Goal: Task Accomplishment & Management: Use online tool/utility

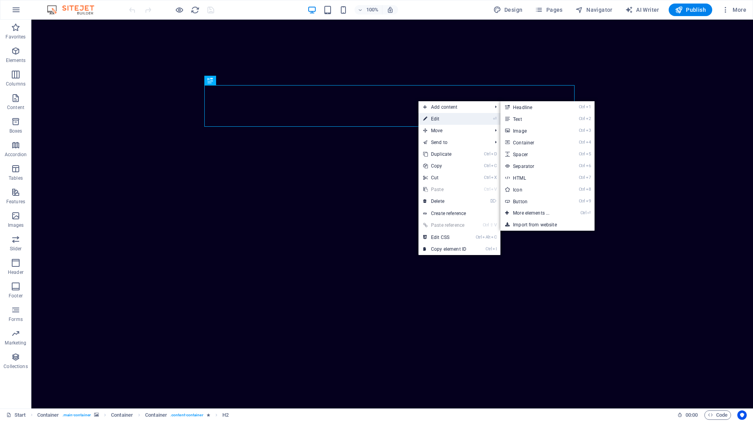
click at [437, 116] on link "⏎ Edit" at bounding box center [445, 119] width 53 height 12
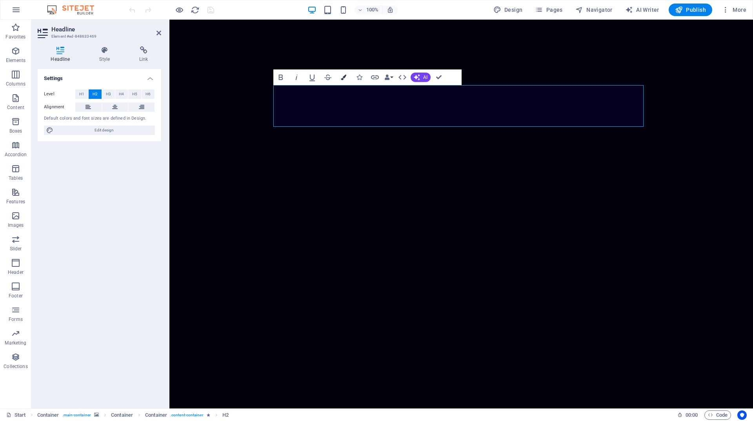
click at [345, 76] on icon "button" at bounding box center [343, 77] width 5 height 5
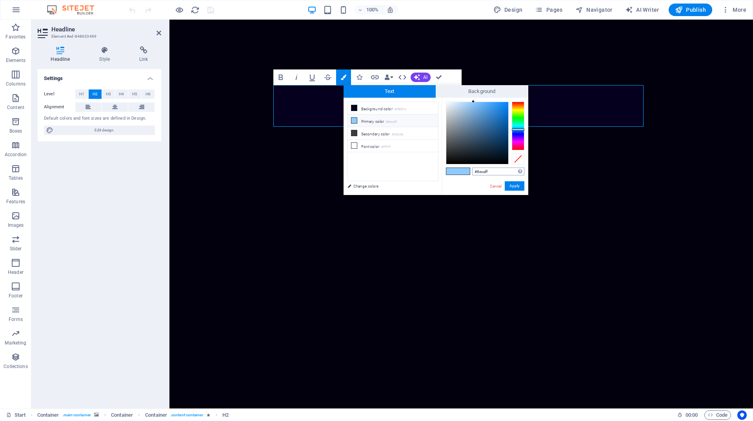
drag, startPoint x: 491, startPoint y: 171, endPoint x: 474, endPoint y: 170, distance: 16.1
click at [474, 170] on input "#8ecaff" at bounding box center [498, 172] width 52 height 8
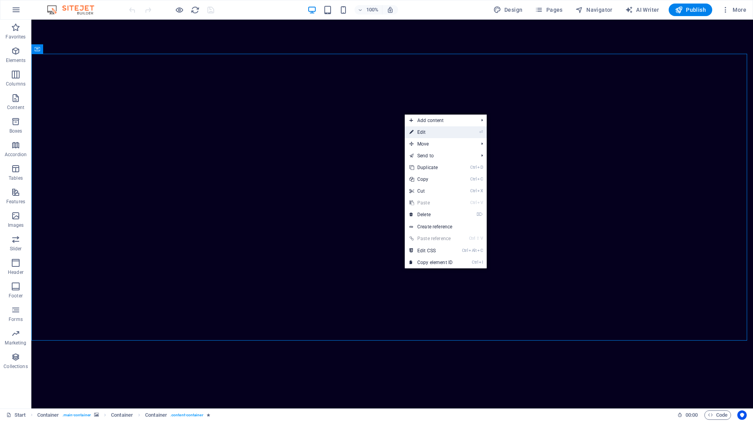
click at [425, 132] on link "⏎ Edit" at bounding box center [431, 132] width 53 height 12
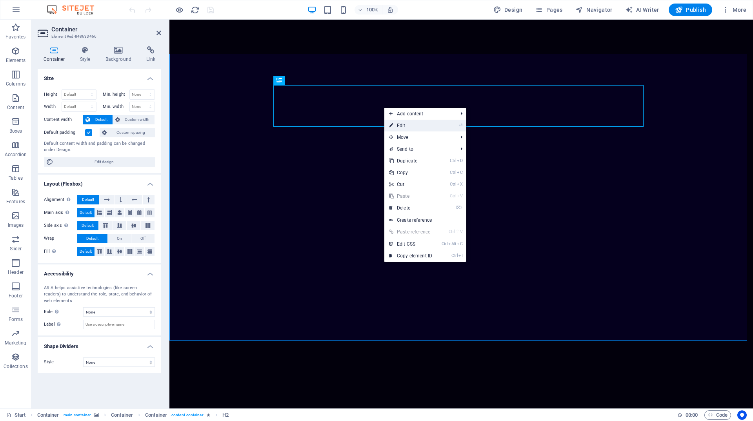
click at [411, 128] on link "⏎ Edit" at bounding box center [411, 126] width 53 height 12
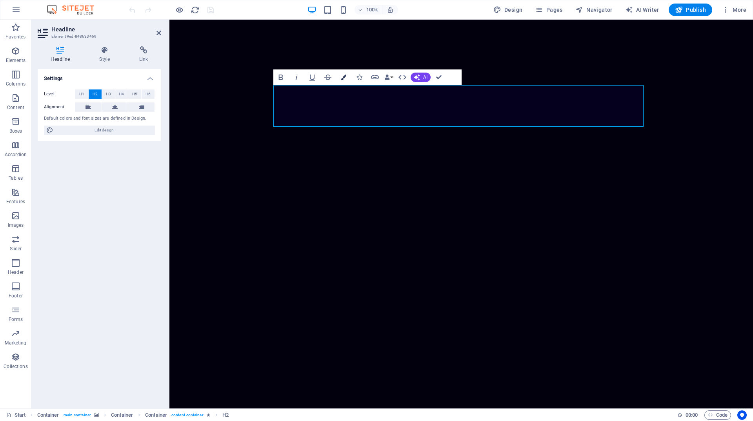
click at [347, 75] on button "Colors" at bounding box center [343, 77] width 15 height 16
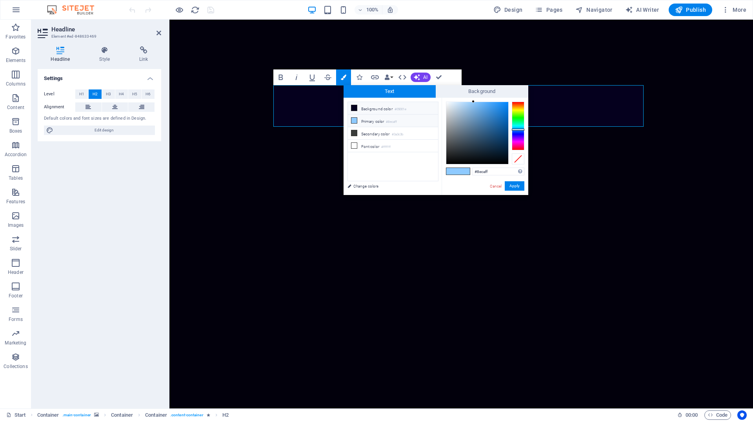
click at [376, 109] on li "Background color #05001e" at bounding box center [393, 108] width 90 height 13
type input "#05001e"
drag, startPoint x: 491, startPoint y: 174, endPoint x: 476, endPoint y: 174, distance: 14.9
click at [476, 174] on input "#05001e" at bounding box center [498, 172] width 52 height 8
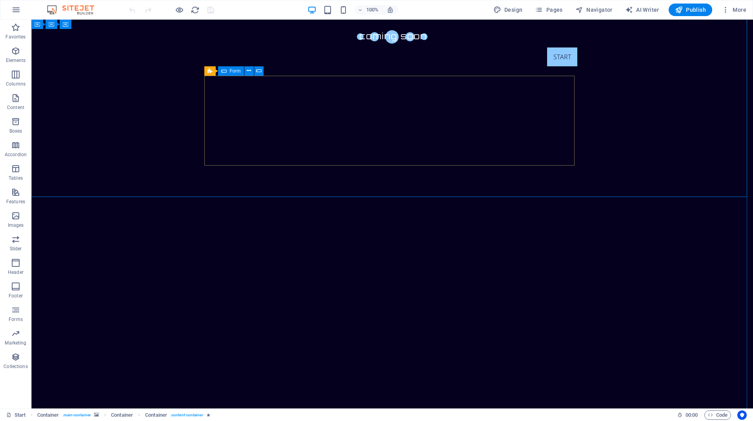
scroll to position [196, 0]
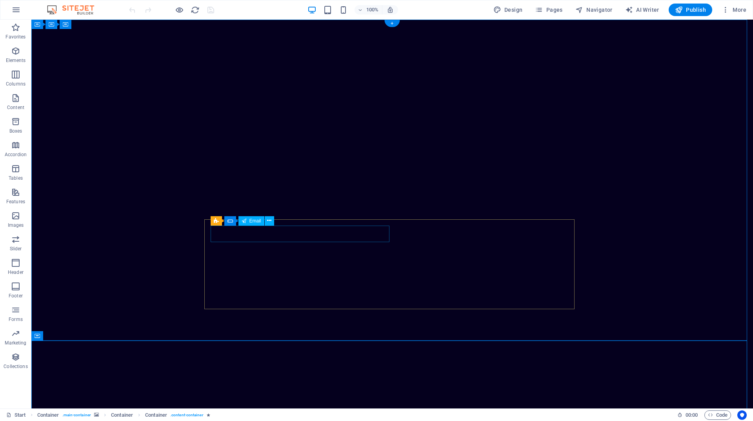
scroll to position [235, 0]
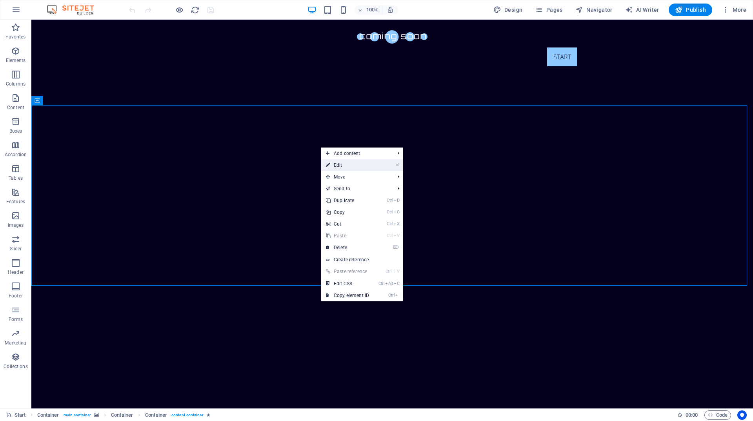
click at [343, 168] on link "⏎ Edit" at bounding box center [347, 165] width 53 height 12
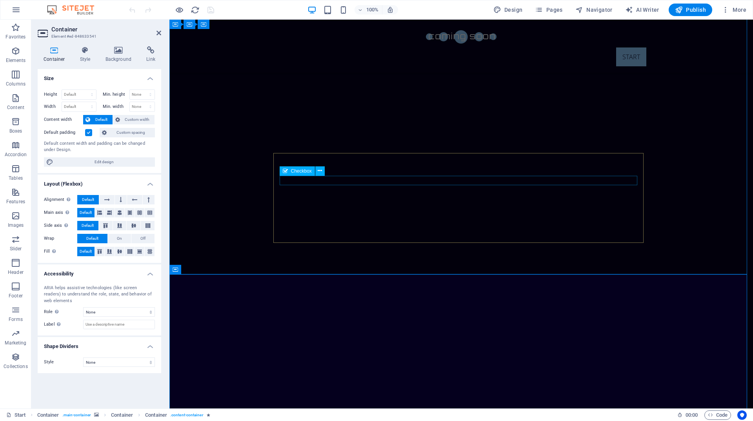
scroll to position [0, 0]
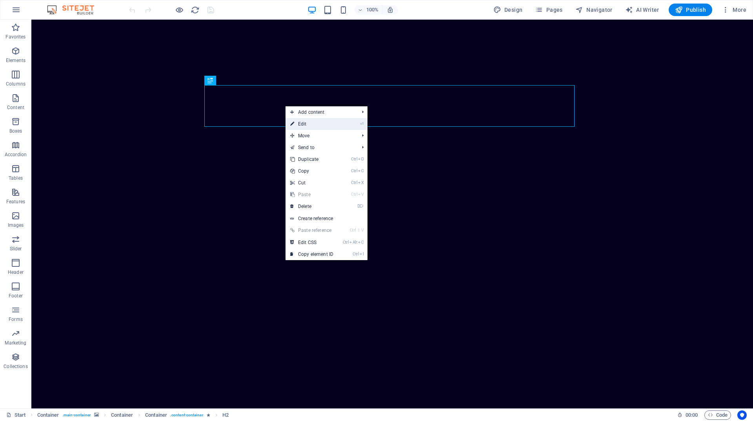
click at [304, 124] on link "⏎ Edit" at bounding box center [312, 124] width 53 height 12
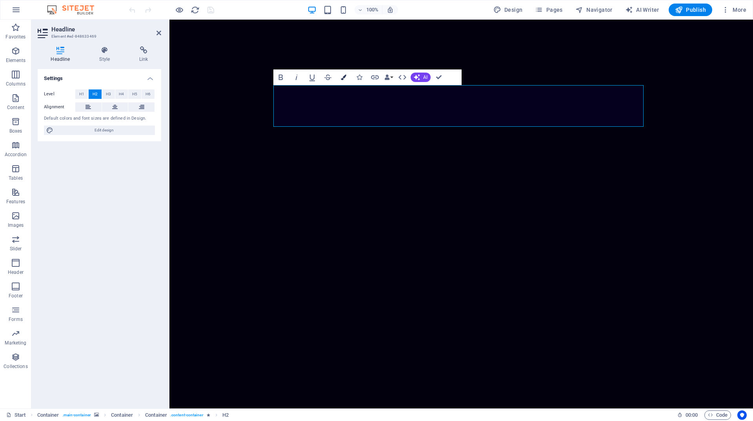
click at [343, 78] on icon "button" at bounding box center [343, 77] width 5 height 5
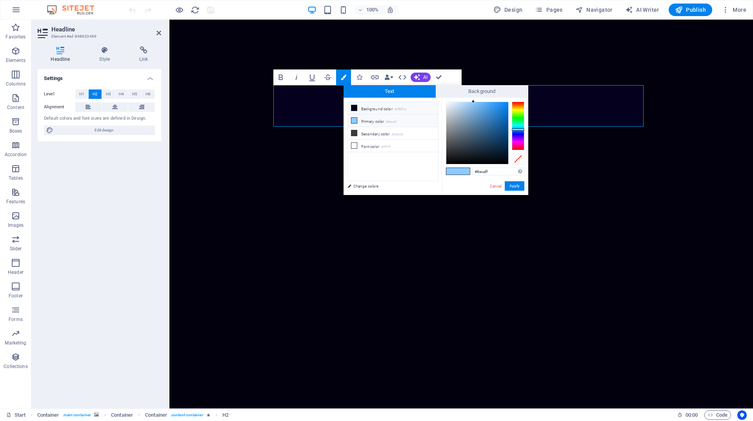
click at [390, 107] on li "Background color #05001e" at bounding box center [393, 108] width 90 height 13
type input "#05001e"
drag, startPoint x: 493, startPoint y: 174, endPoint x: 477, endPoint y: 171, distance: 16.6
click at [477, 171] on input "#05001e" at bounding box center [498, 172] width 52 height 8
